Goal: Communication & Community: Answer question/provide support

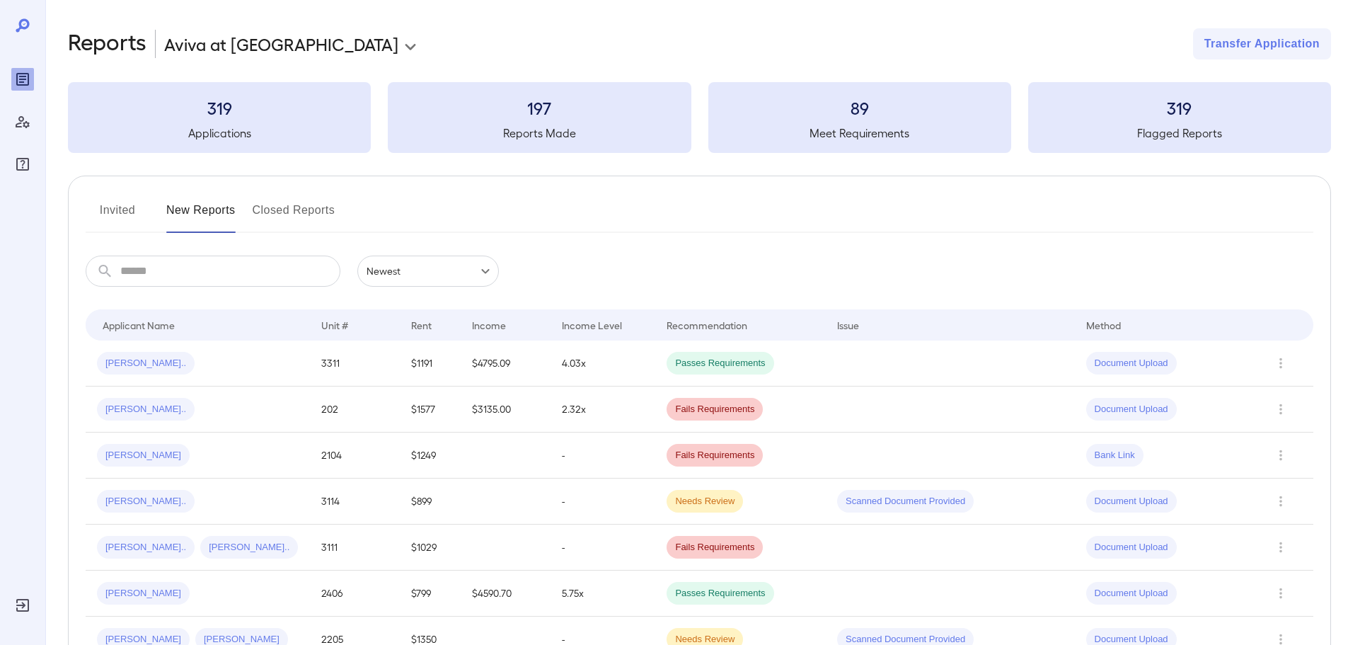
click at [125, 216] on button "Invited" at bounding box center [118, 216] width 64 height 34
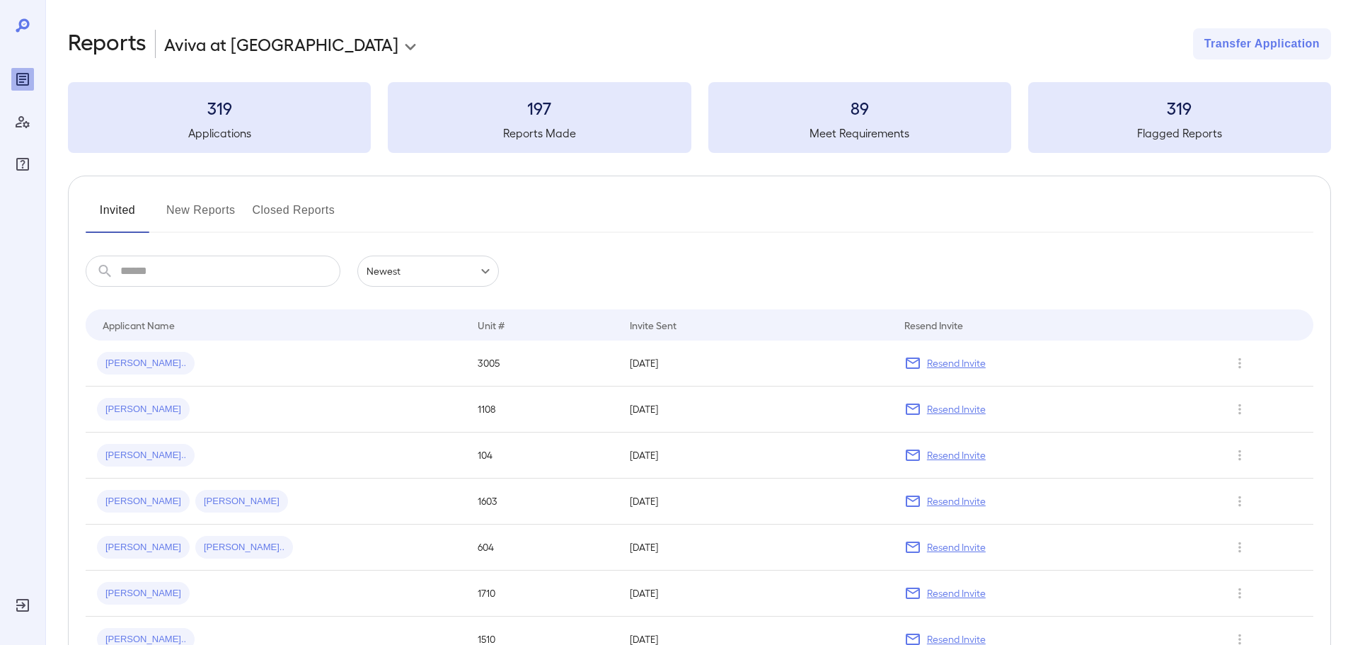
click at [185, 275] on input "text" at bounding box center [230, 270] width 220 height 31
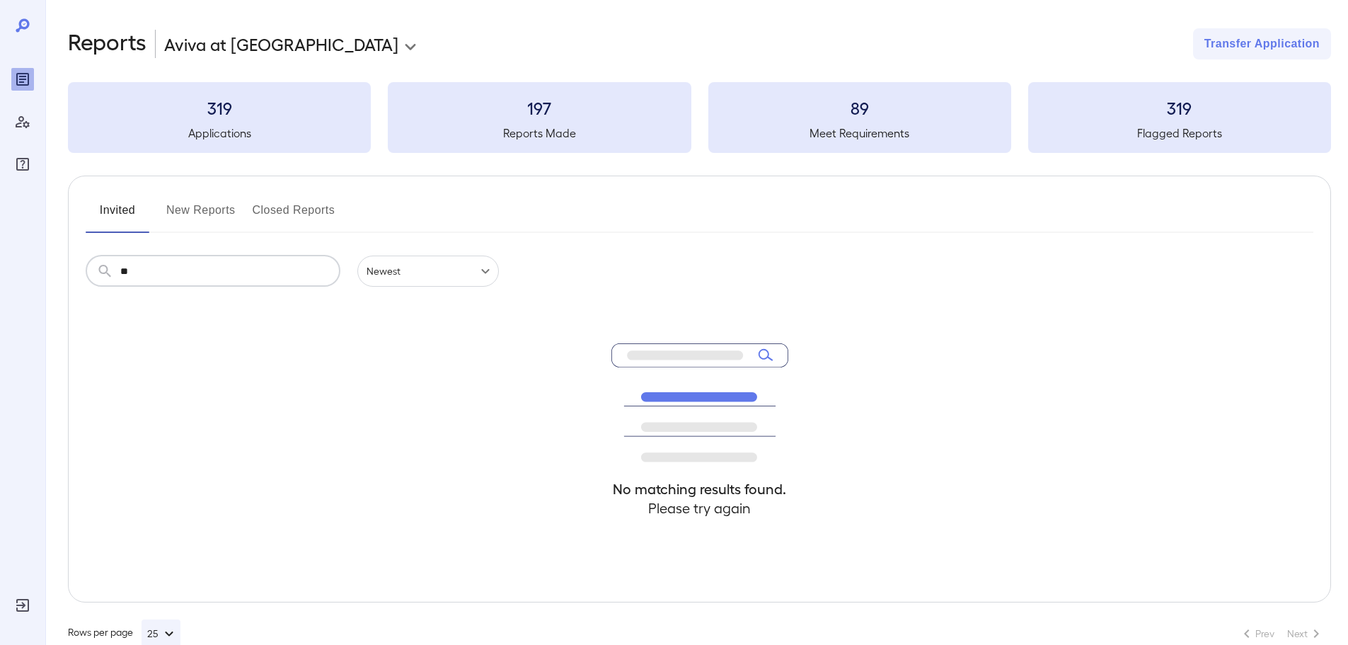
type input "*"
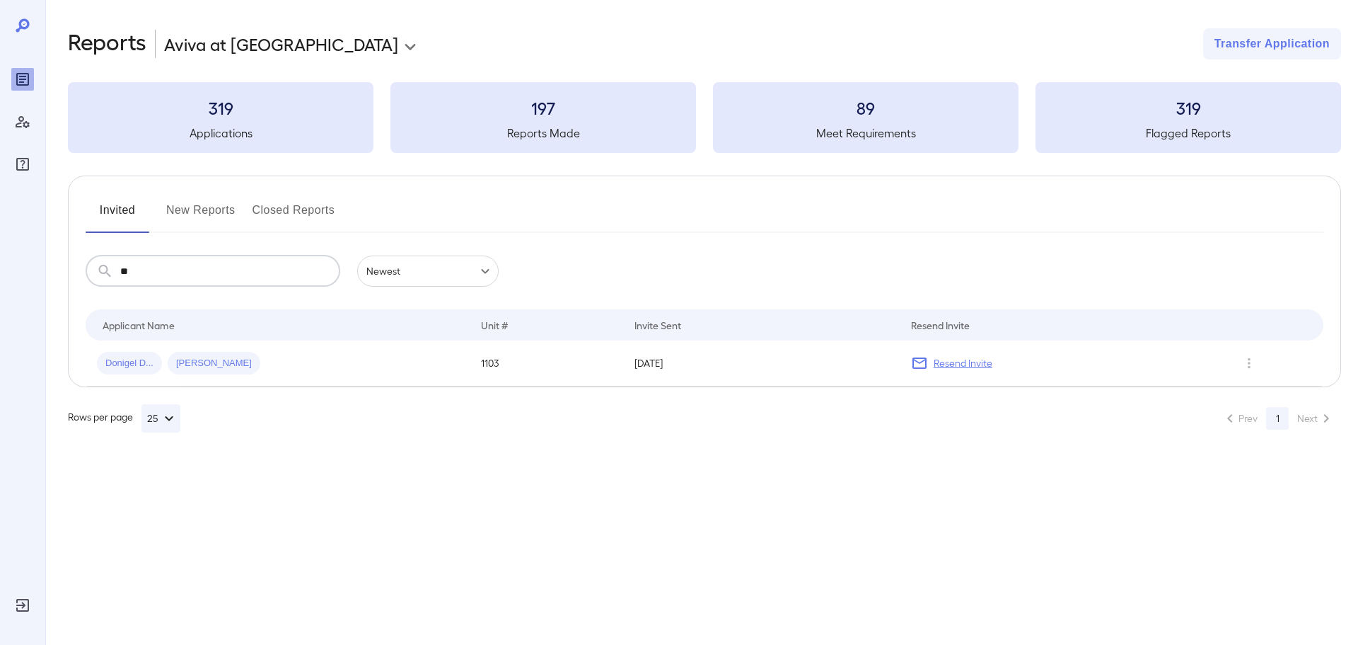
type input "*"
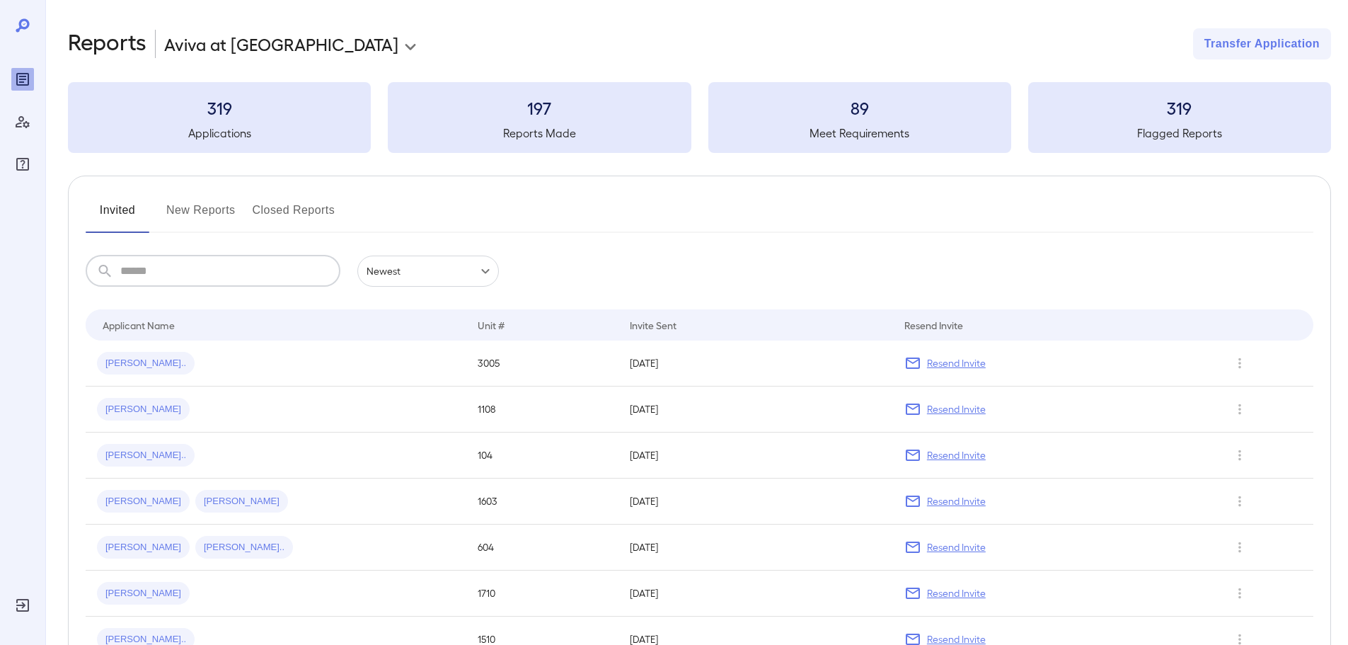
click at [188, 214] on button "New Reports" at bounding box center [200, 216] width 69 height 34
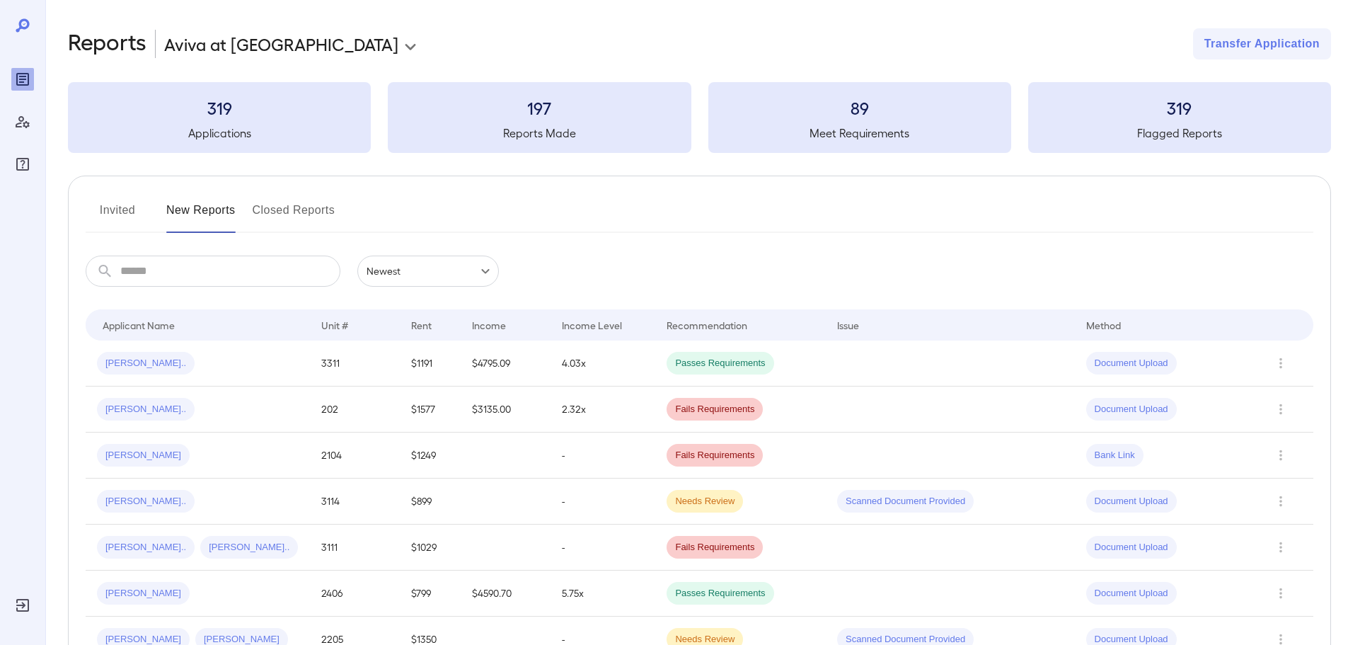
click at [200, 274] on input "text" at bounding box center [230, 270] width 220 height 31
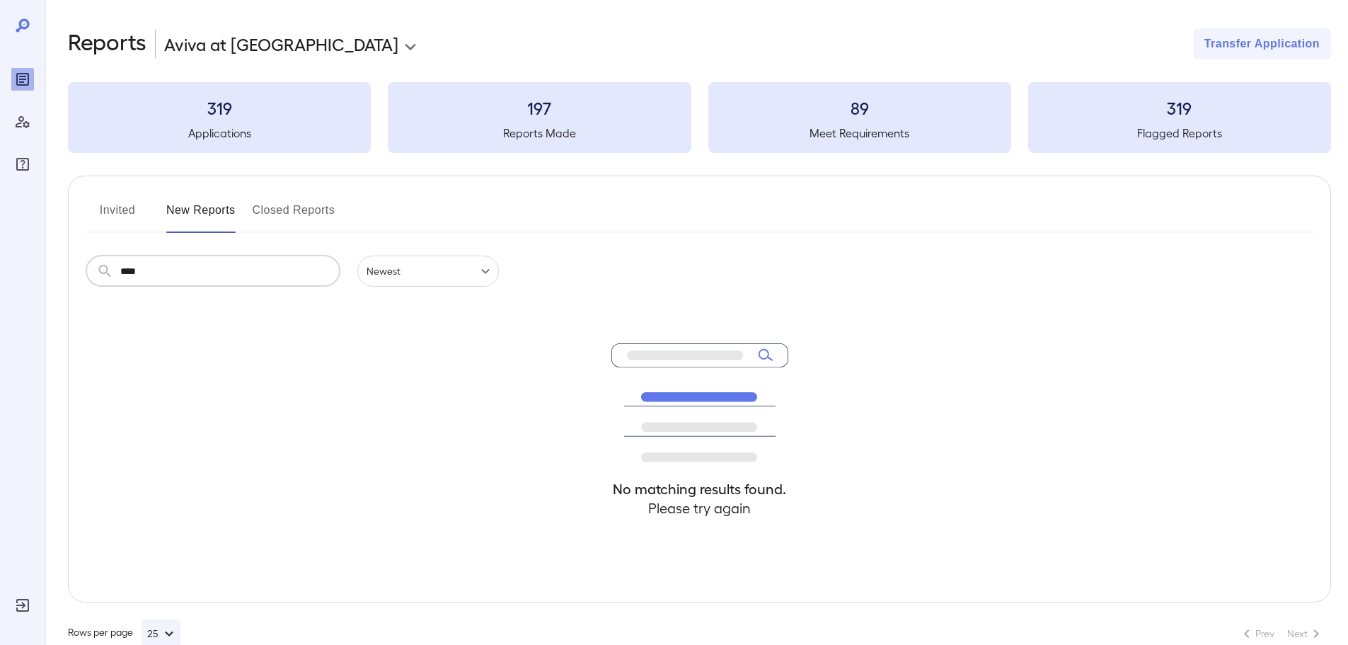
drag, startPoint x: 236, startPoint y: 267, endPoint x: 0, endPoint y: 244, distance: 237.5
click at [0, 244] on div "**********" at bounding box center [674, 322] width 1348 height 645
type input "*"
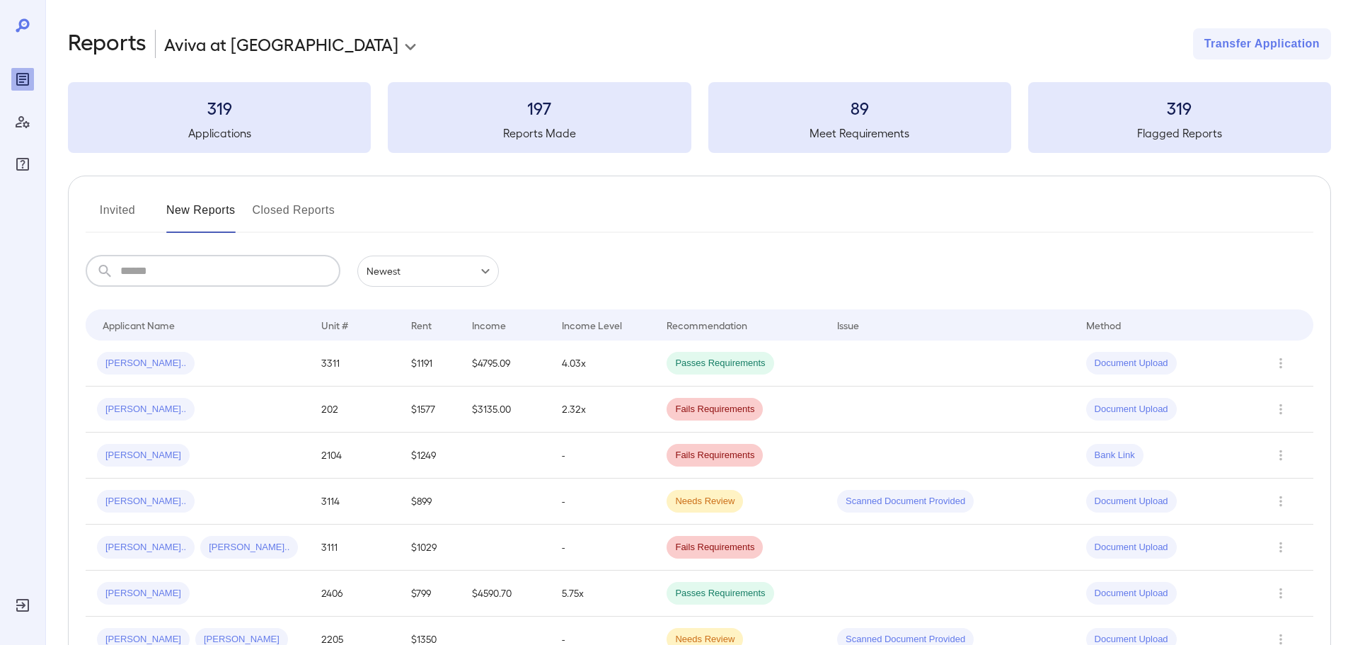
click at [103, 208] on button "Invited" at bounding box center [118, 216] width 64 height 34
click at [121, 213] on button "Invited" at bounding box center [118, 216] width 64 height 34
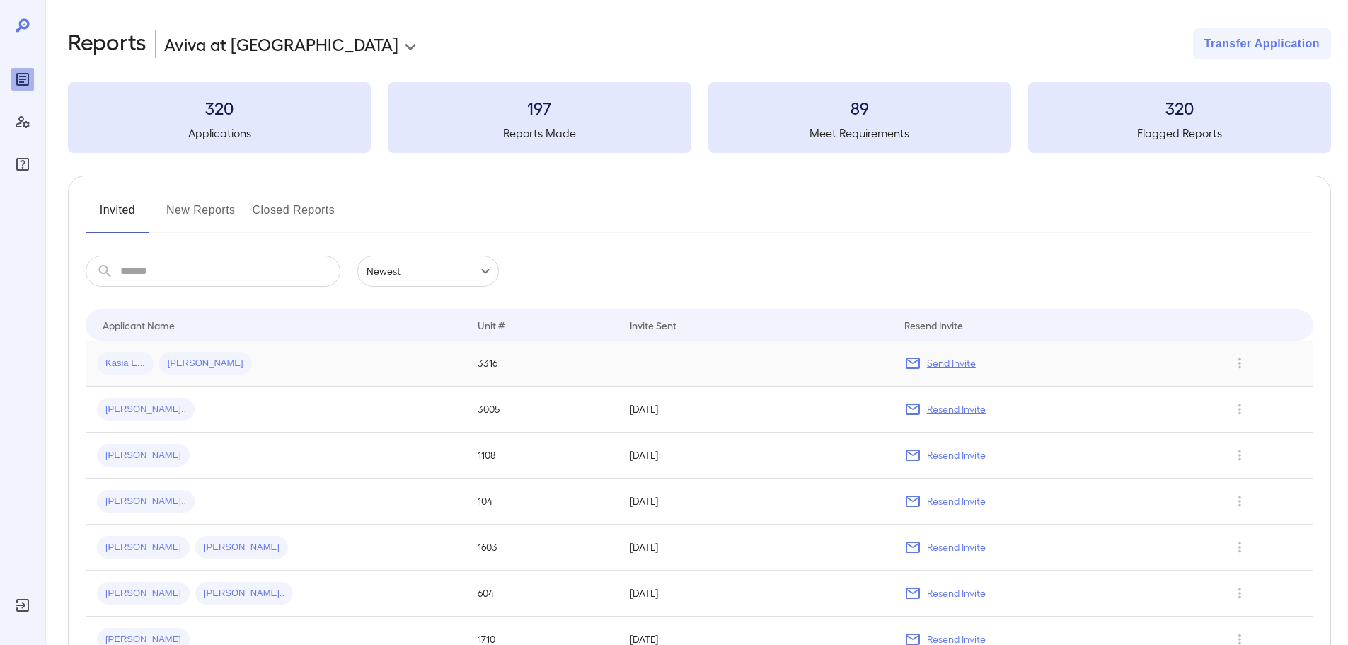
click at [333, 368] on div "Kasia E... [PERSON_NAME]" at bounding box center [276, 363] width 358 height 23
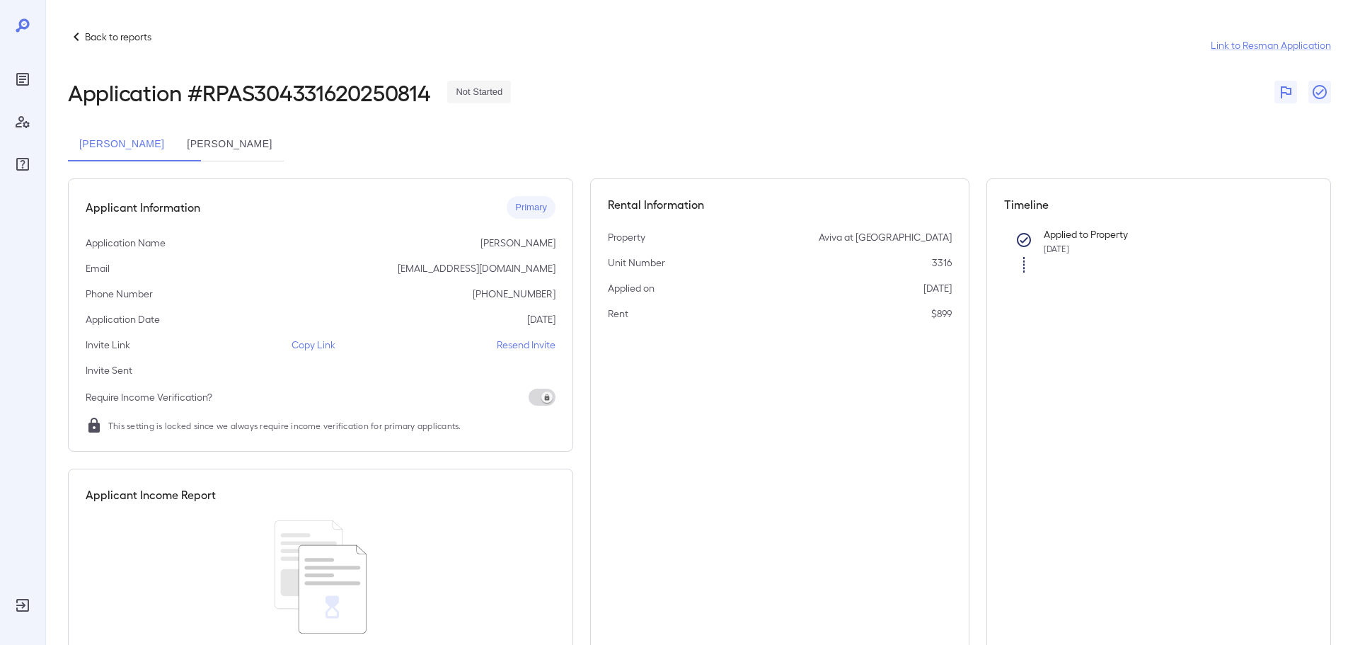
drag, startPoint x: 308, startPoint y: 344, endPoint x: 322, endPoint y: 340, distance: 14.1
click at [308, 345] on p "Copy Link" at bounding box center [313, 344] width 44 height 14
click at [21, 23] on icon at bounding box center [22, 24] width 13 height 13
click at [111, 40] on p "Back to reports" at bounding box center [118, 37] width 67 height 14
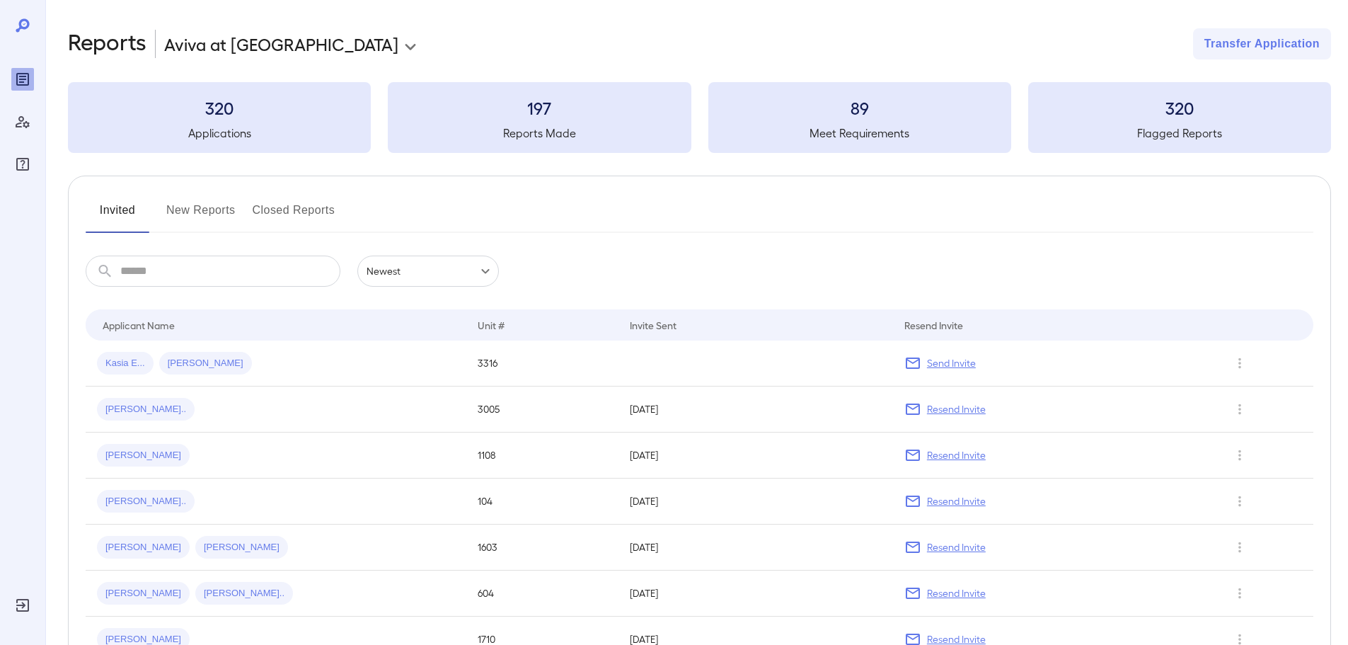
click at [193, 209] on button "New Reports" at bounding box center [200, 216] width 69 height 34
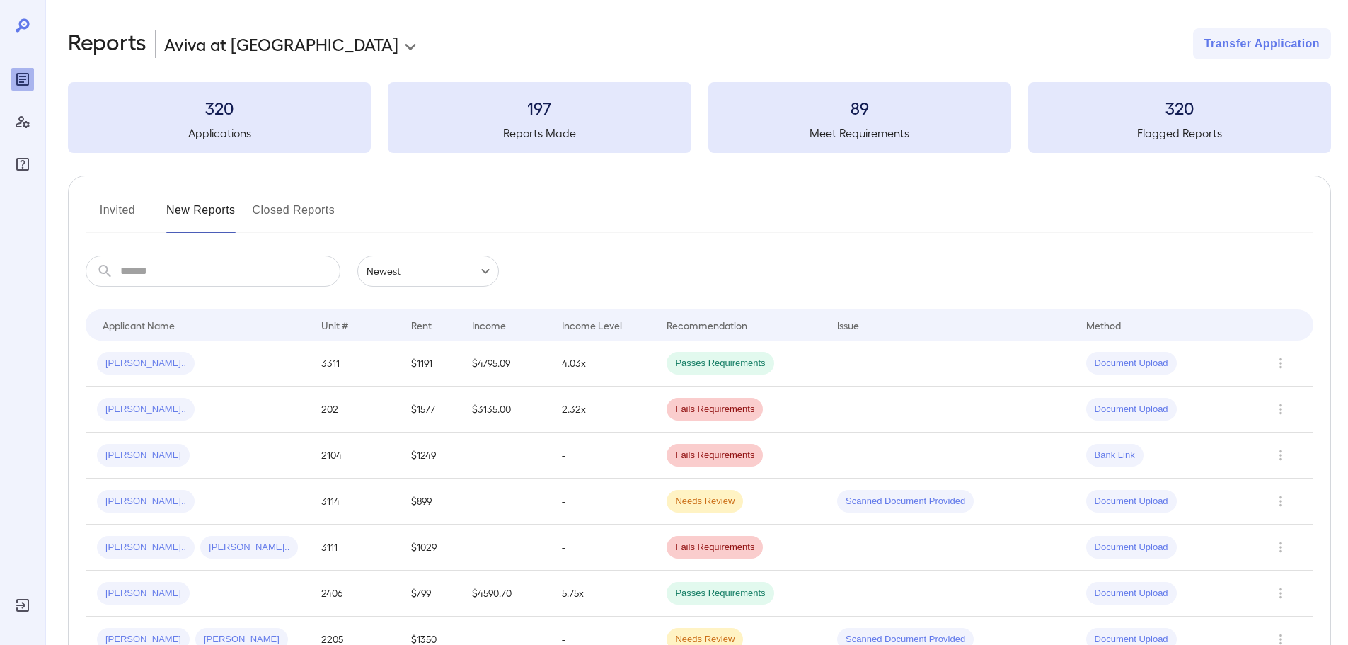
click at [173, 265] on input "text" at bounding box center [230, 270] width 220 height 31
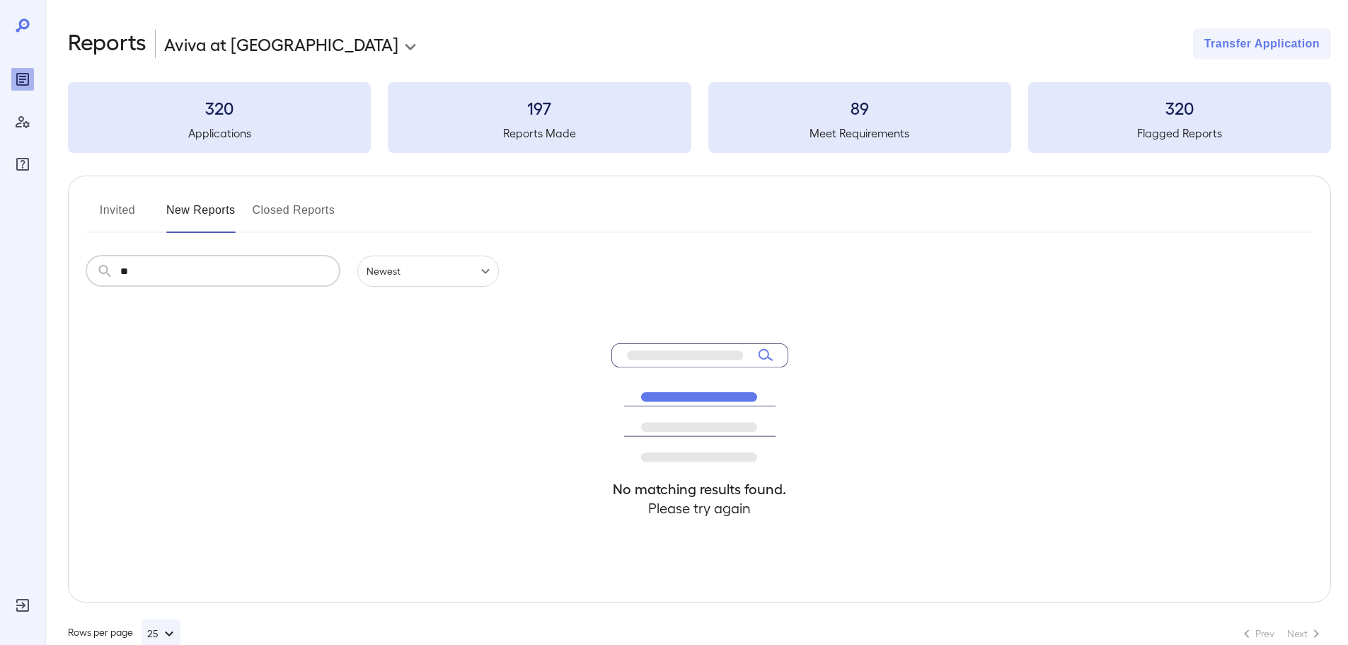
type input "*"
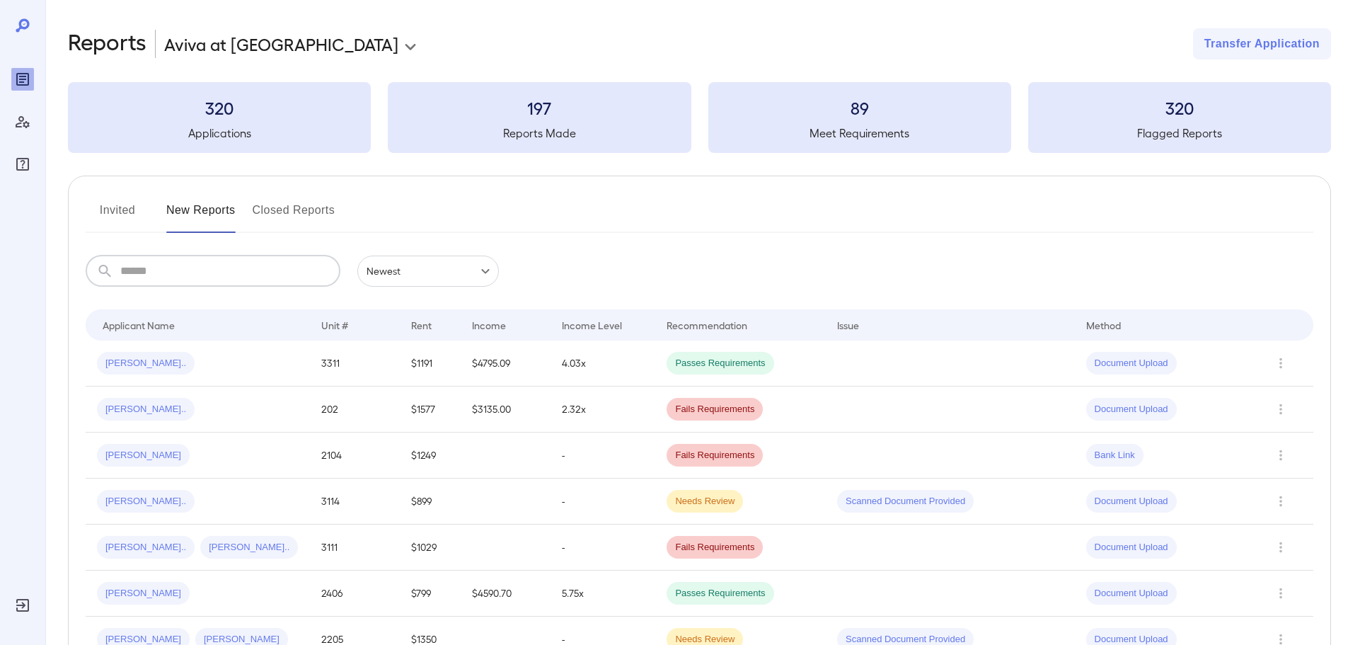
click at [107, 207] on button "Invited" at bounding box center [118, 216] width 64 height 34
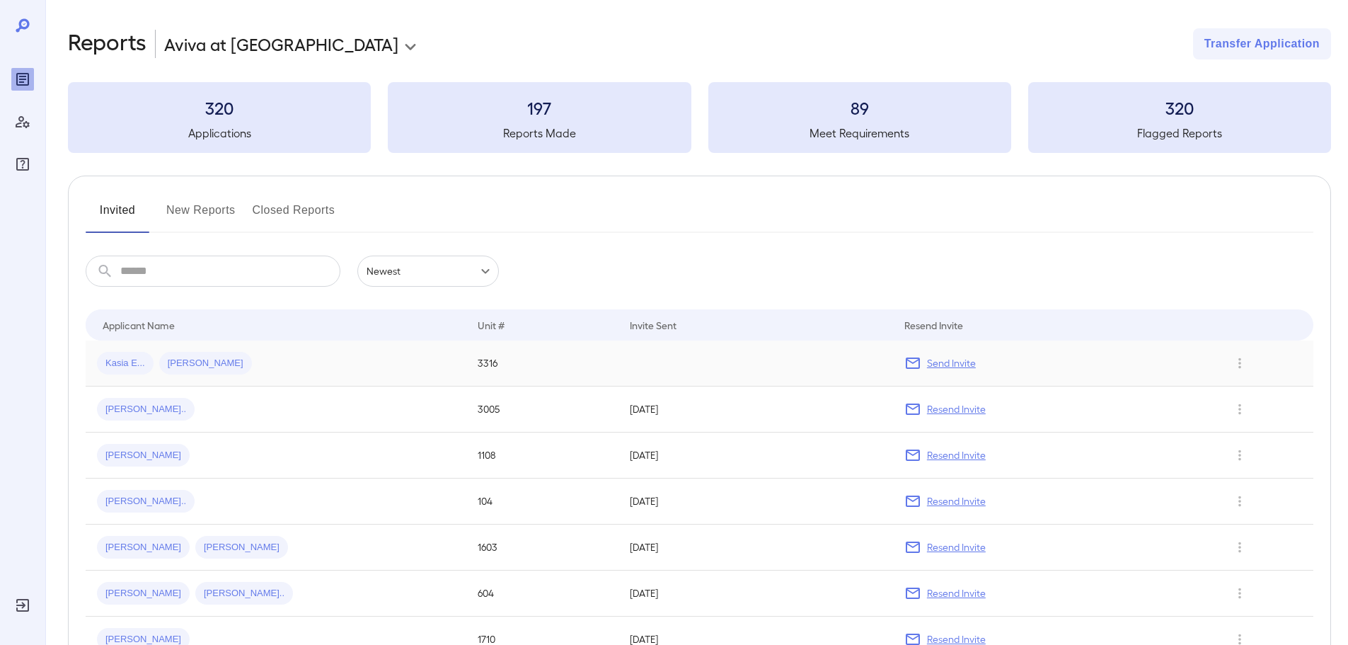
click at [285, 364] on div "Kasia E... [PERSON_NAME]" at bounding box center [276, 363] width 358 height 23
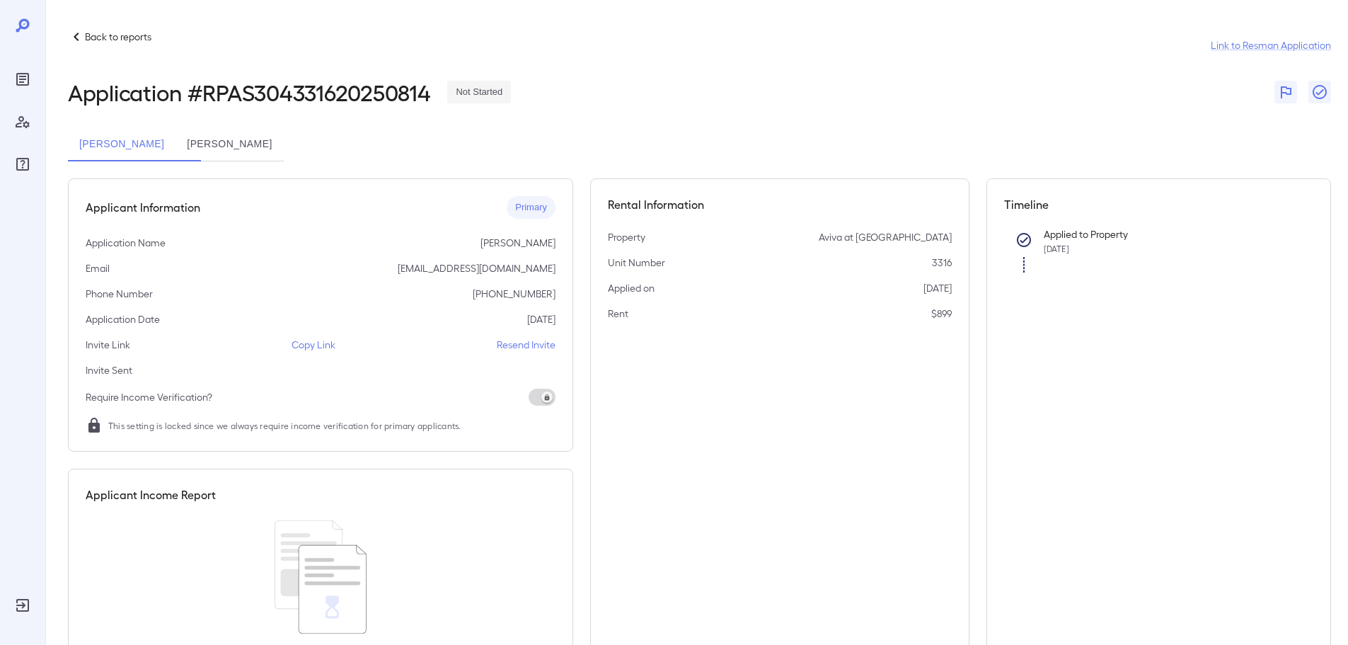
click at [311, 348] on p "Copy Link" at bounding box center [313, 344] width 44 height 14
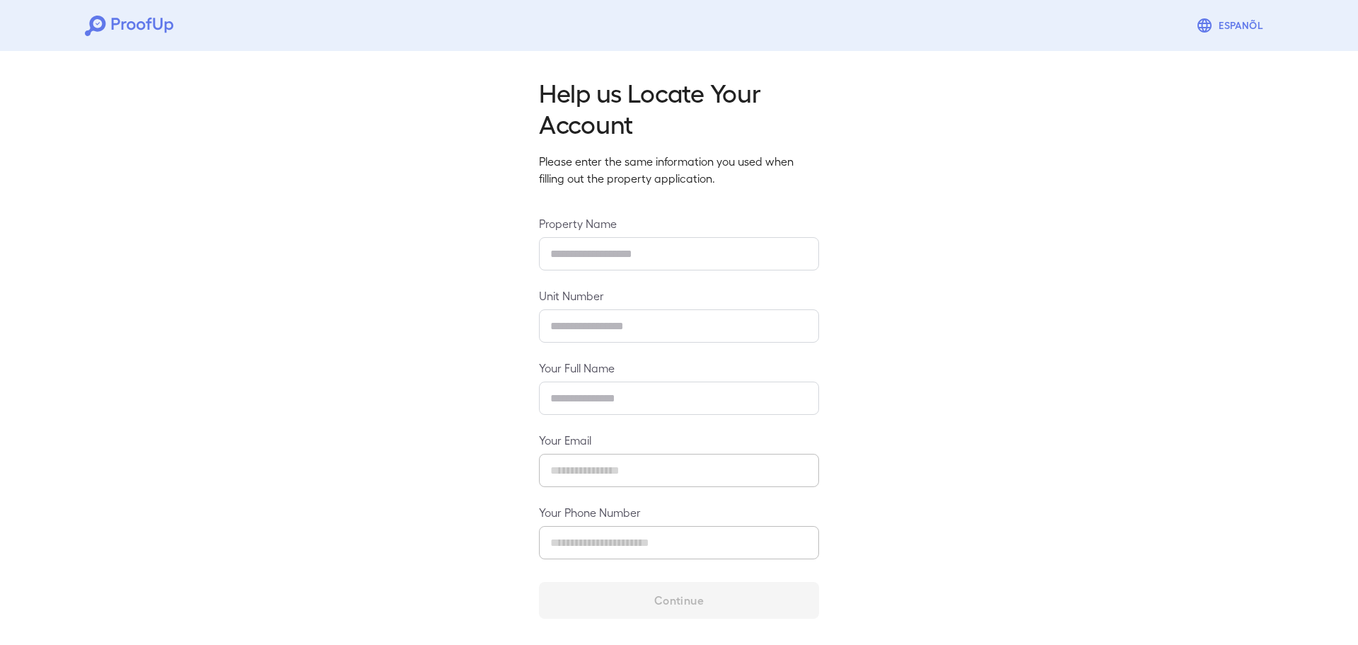
click at [647, 252] on input "text" at bounding box center [679, 253] width 280 height 33
type input "**********"
click at [622, 320] on input "text" at bounding box center [679, 325] width 280 height 33
type input "****"
type input "**********"
